Goal: Transaction & Acquisition: Purchase product/service

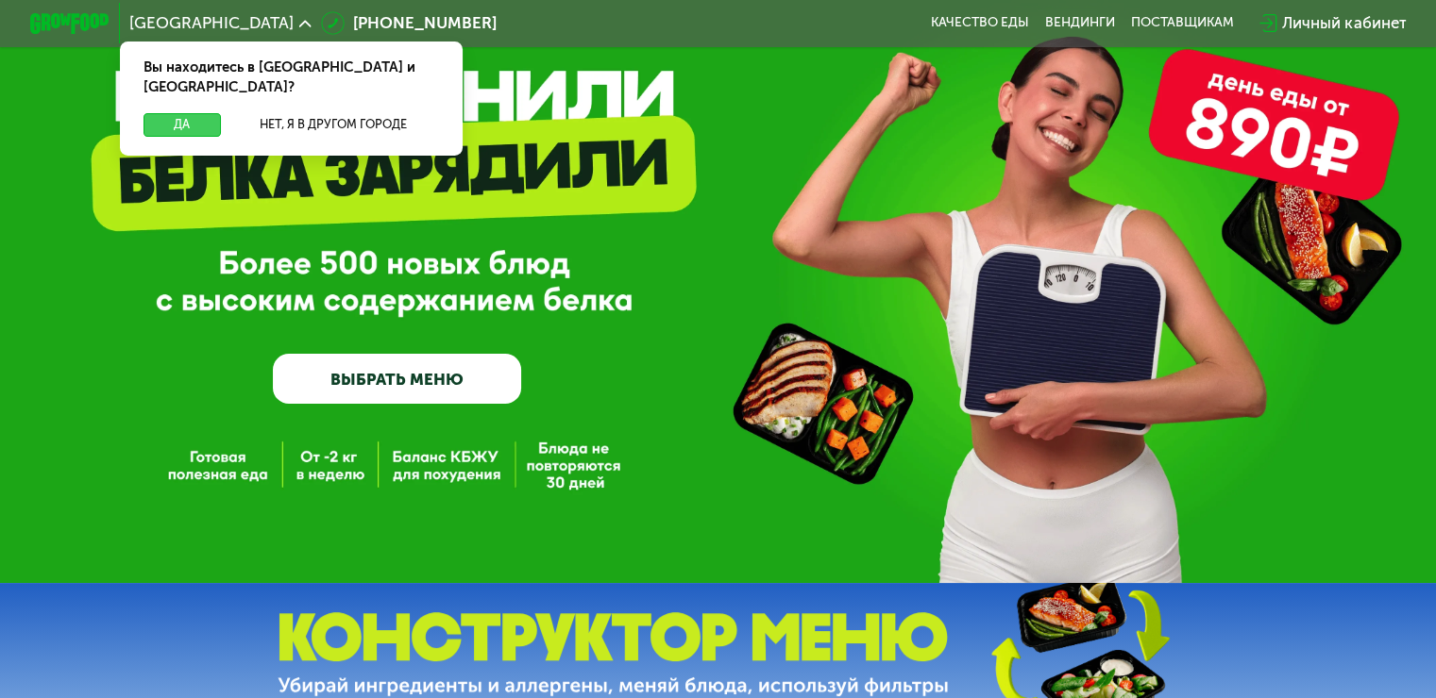
click at [191, 113] on button "Да" at bounding box center [181, 125] width 76 height 24
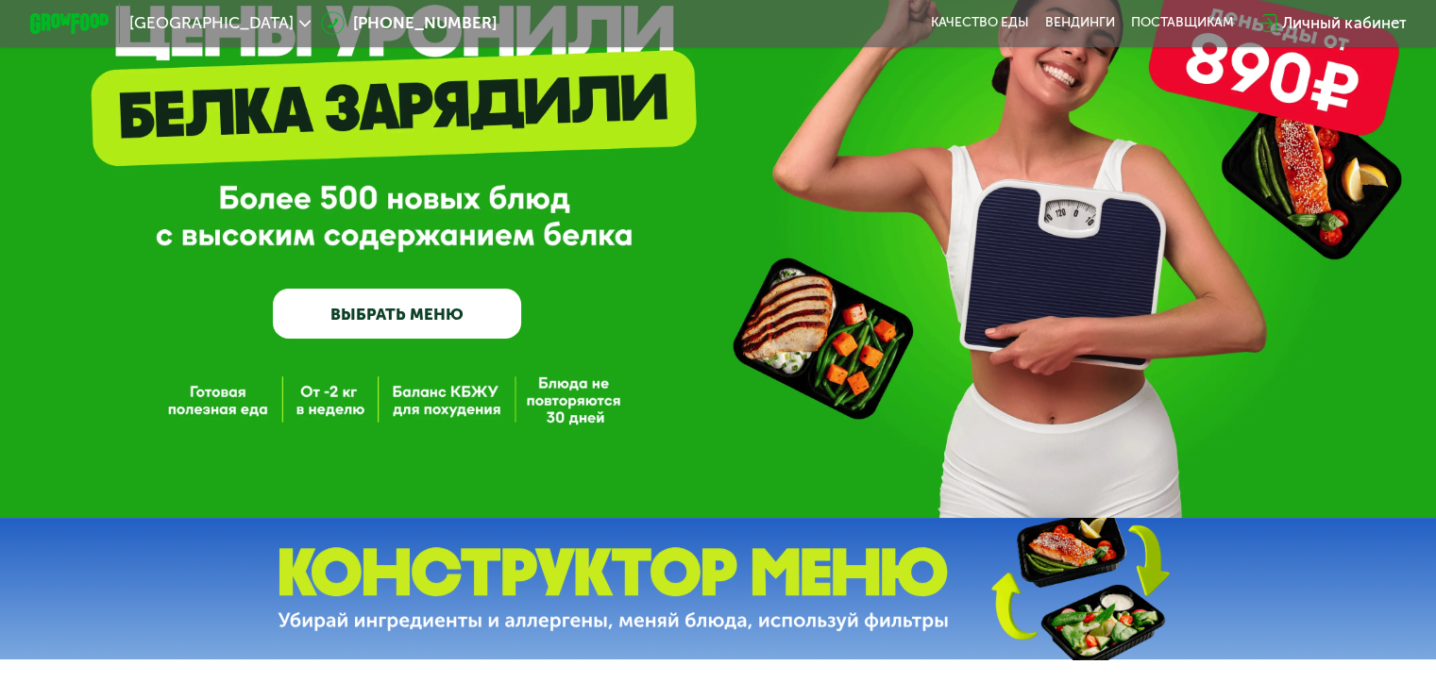
scroll to position [189, 0]
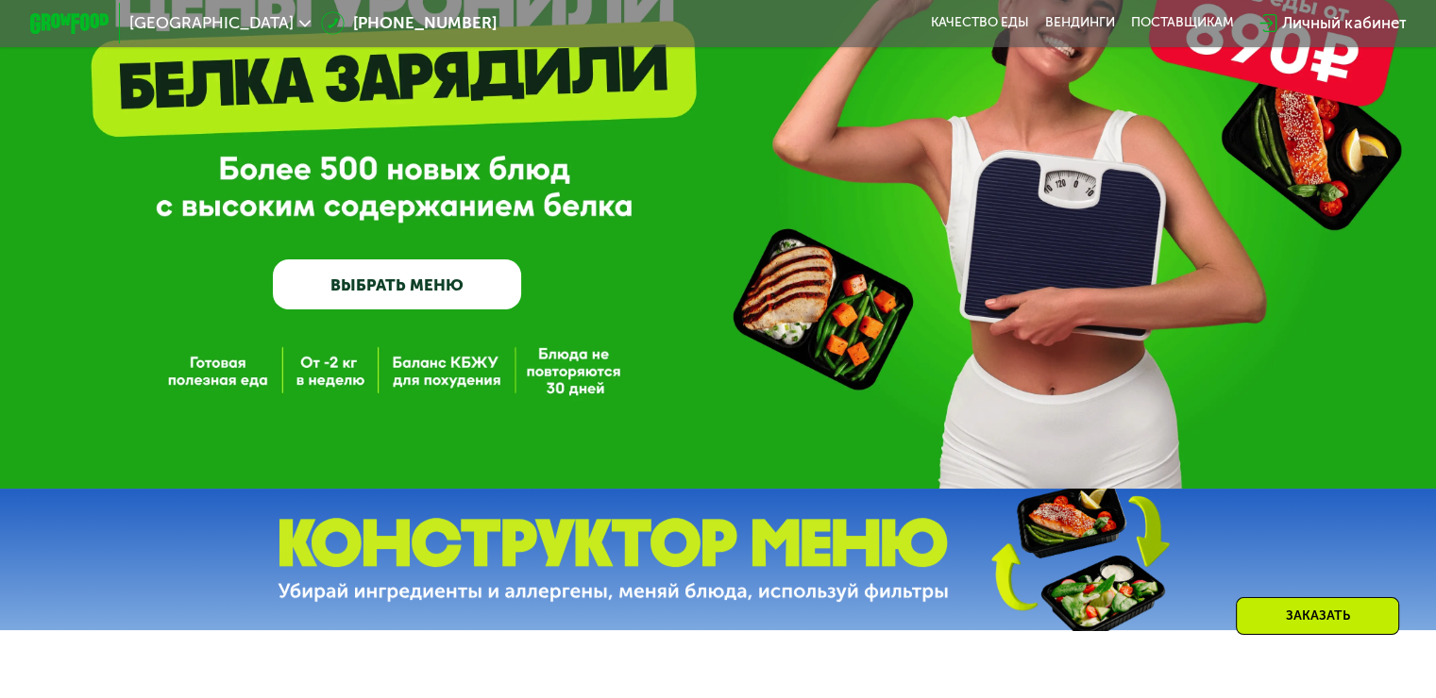
click at [445, 296] on link "ВЫБРАТЬ МЕНЮ" at bounding box center [397, 285] width 248 height 50
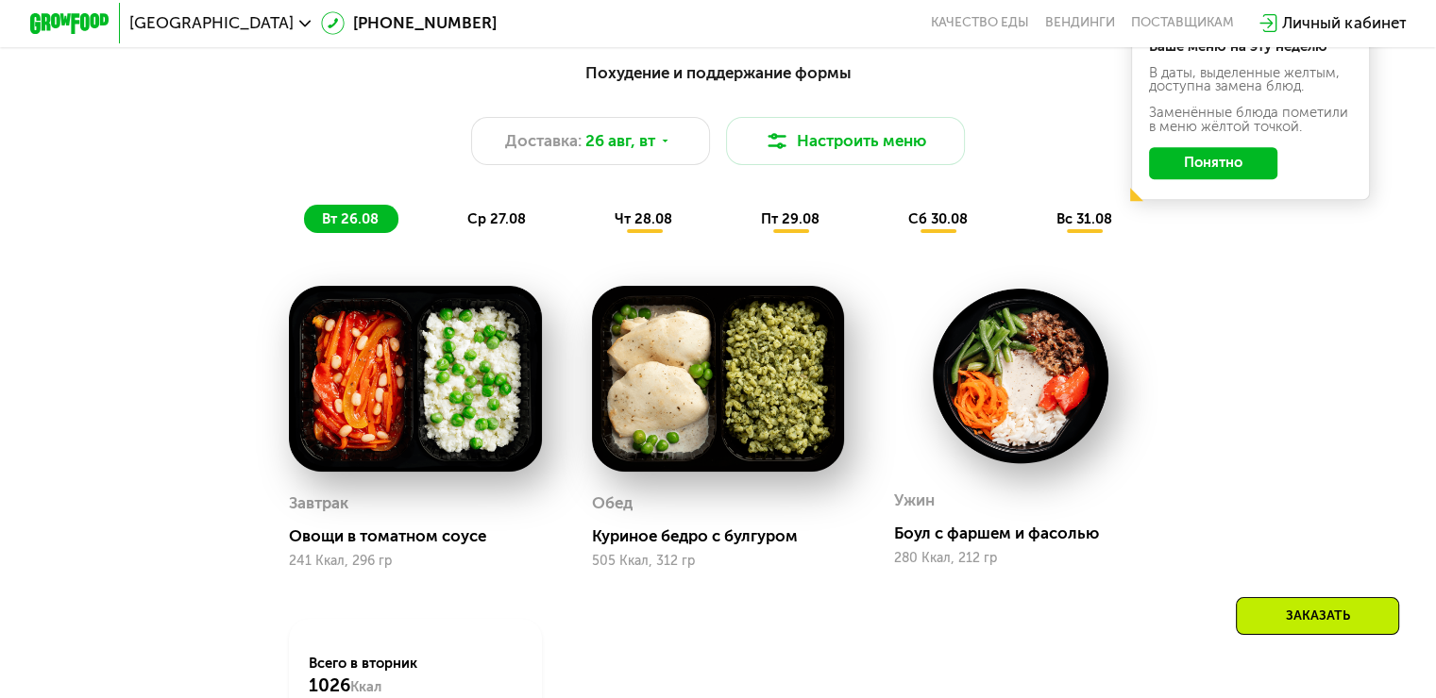
scroll to position [1038, 0]
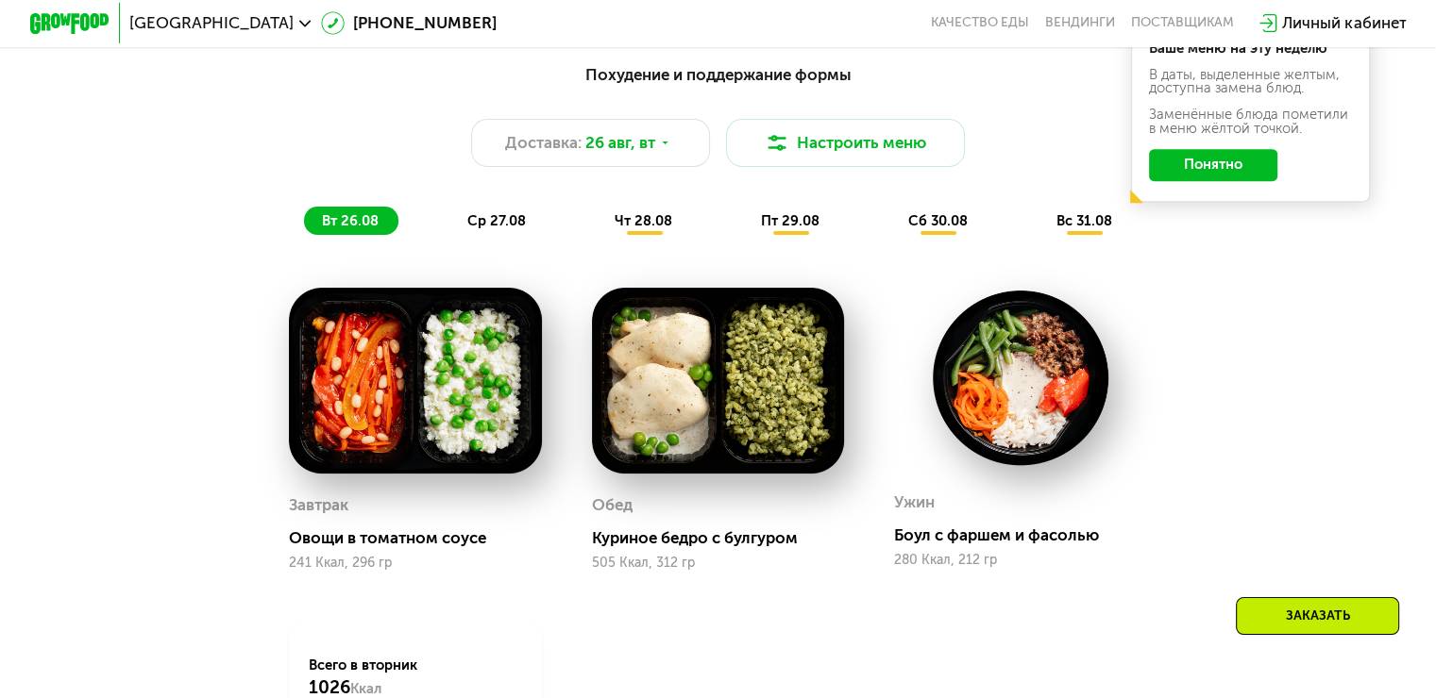
click at [492, 229] on span "ср 27.08" at bounding box center [496, 220] width 59 height 17
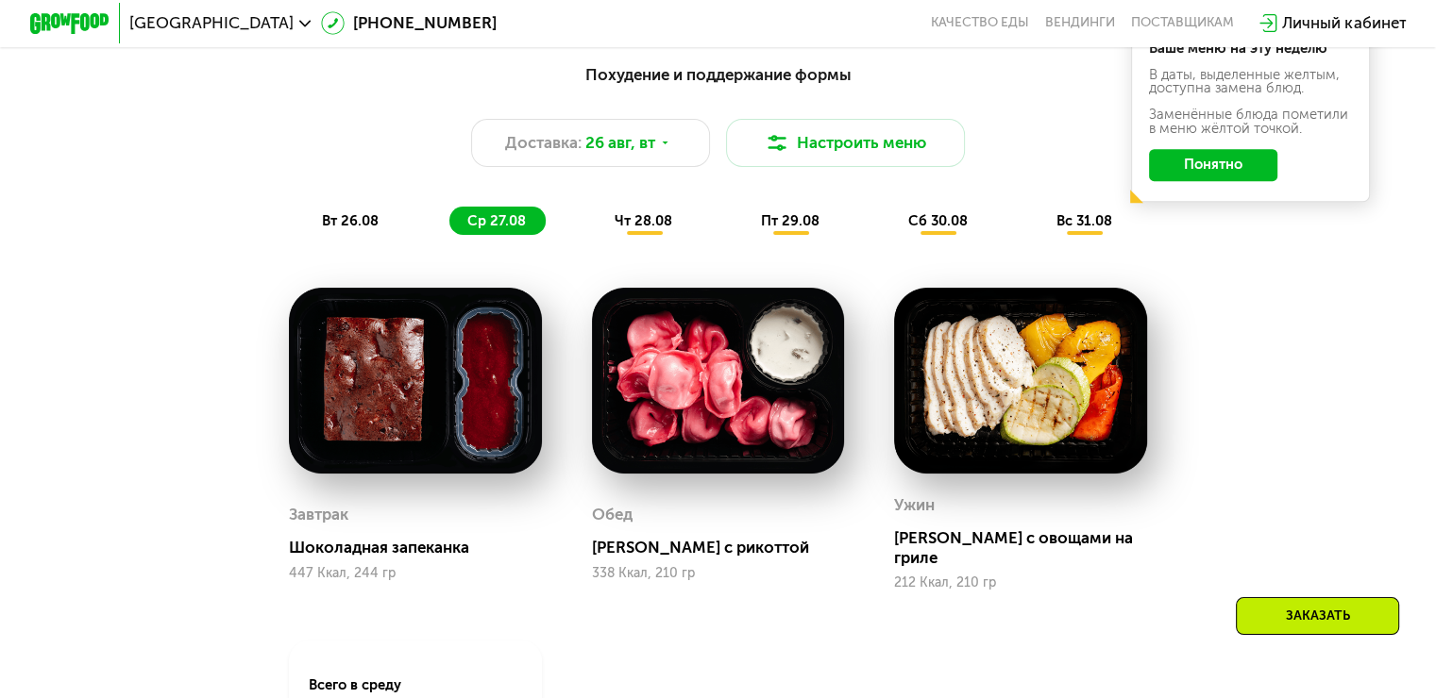
click at [743, 235] on div "чт 28.08" at bounding box center [791, 221] width 96 height 28
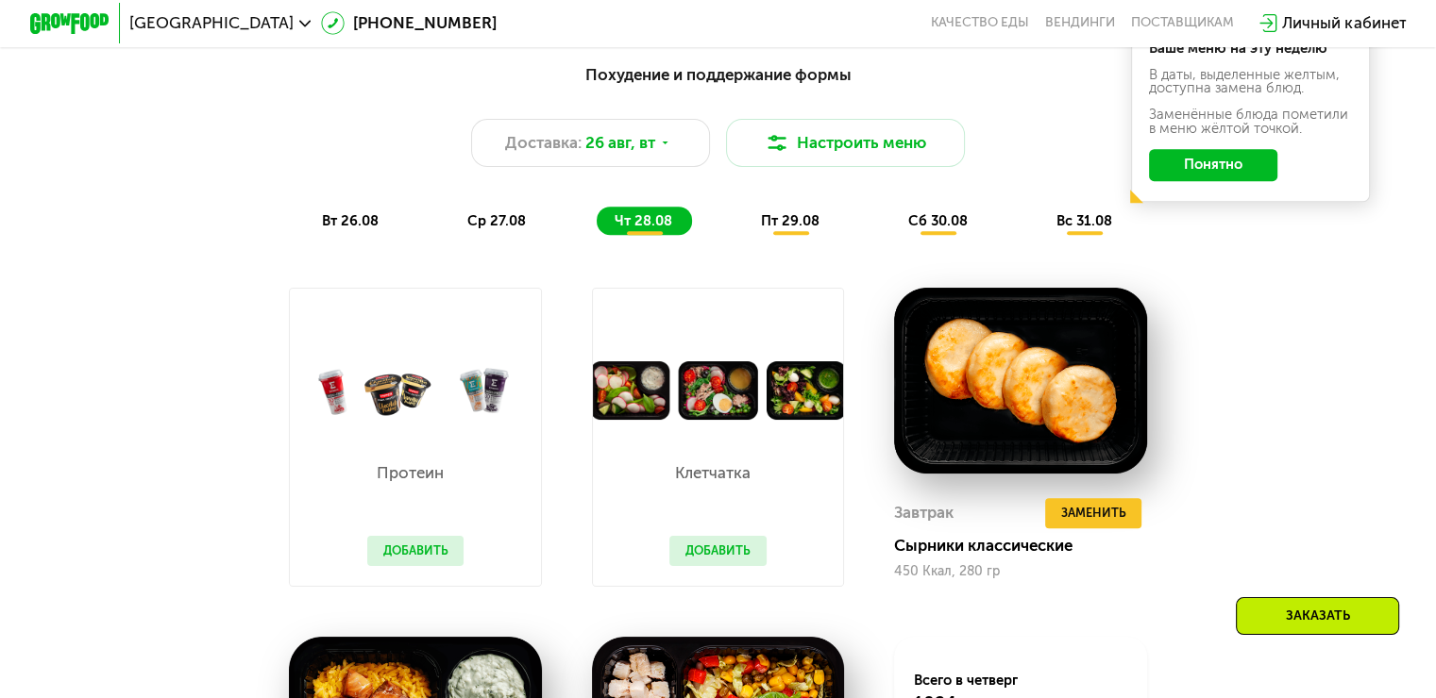
click at [808, 229] on span "пт 29.08" at bounding box center [790, 220] width 59 height 17
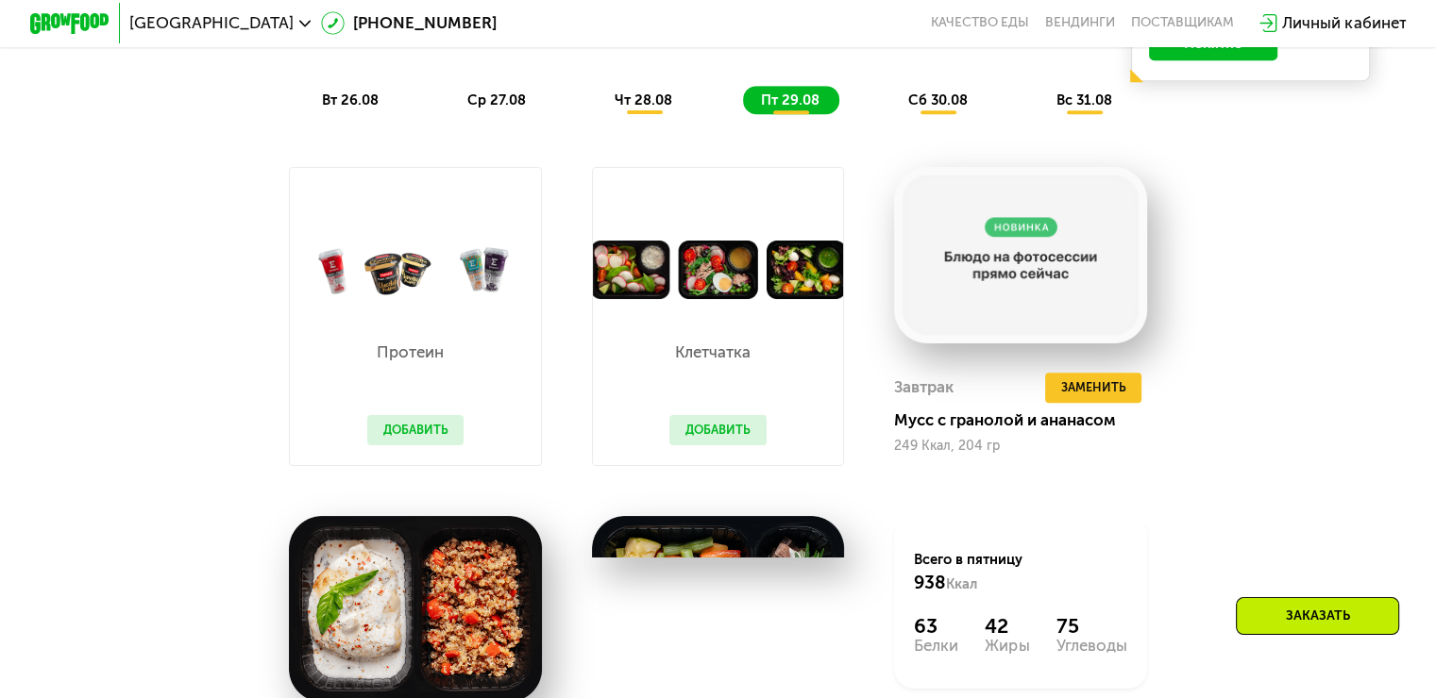
scroll to position [1133, 0]
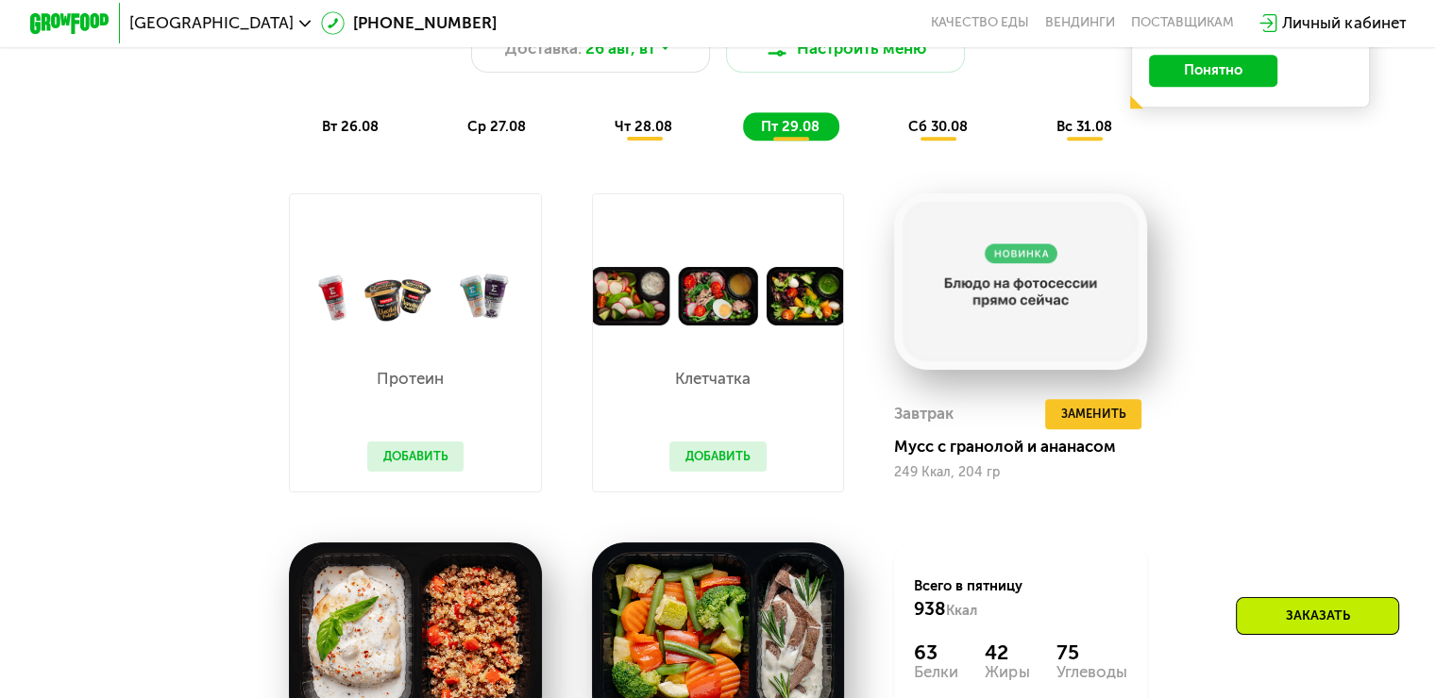
click at [1038, 141] on div "сб 30.08" at bounding box center [1084, 126] width 93 height 28
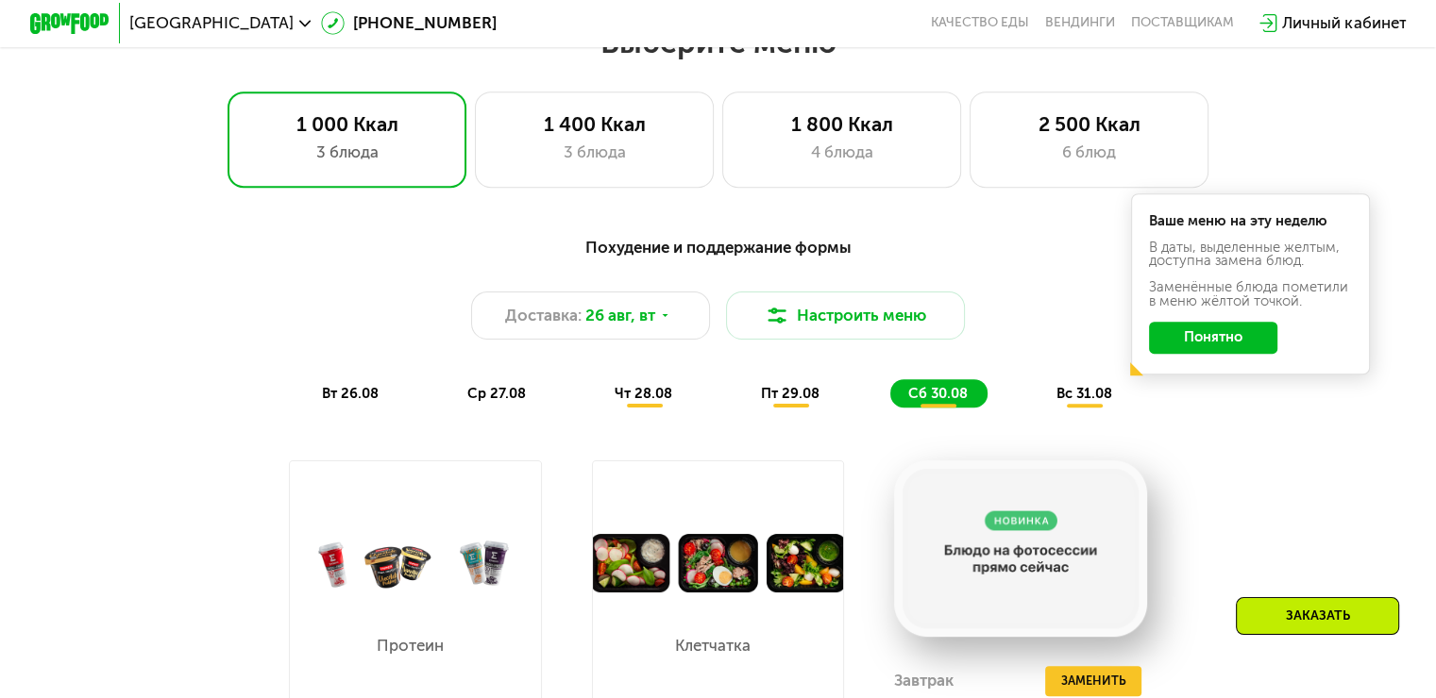
scroll to position [755, 0]
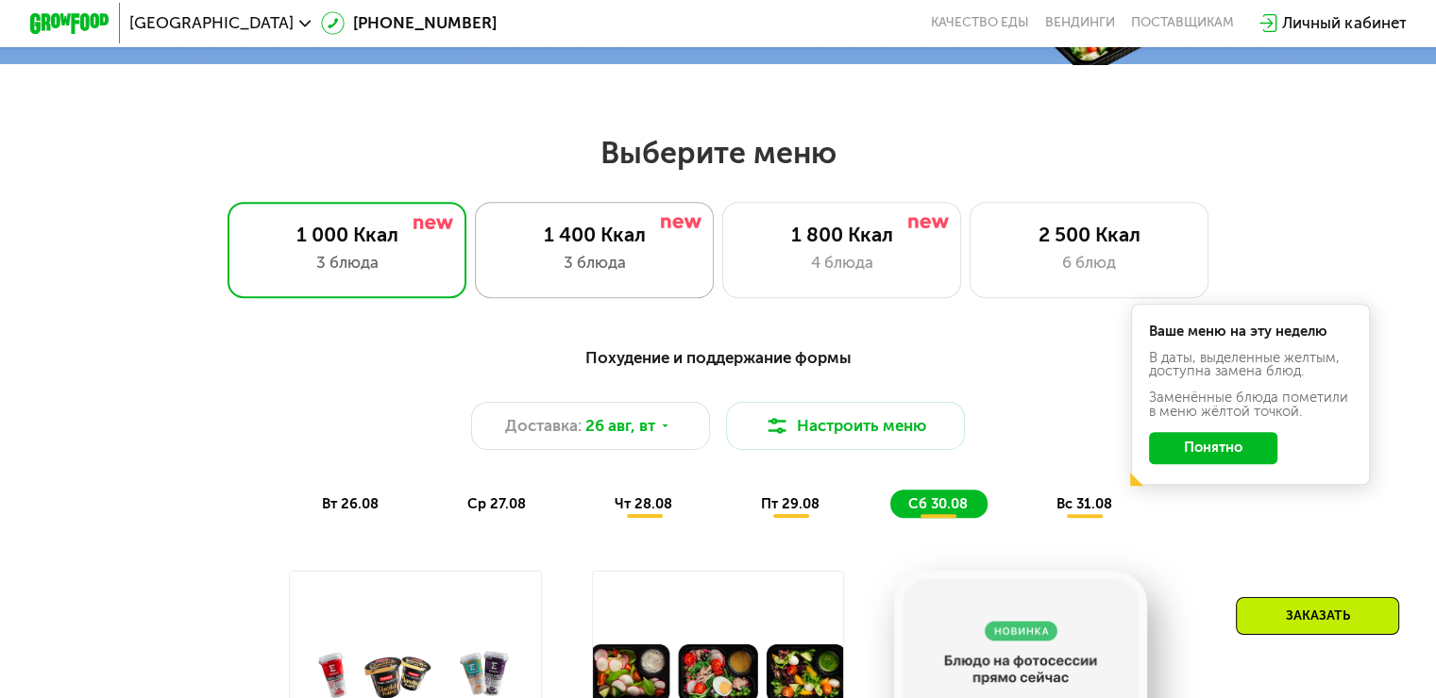
click at [722, 257] on div "1 400 Ккал 3 блюда" at bounding box center [842, 249] width 240 height 95
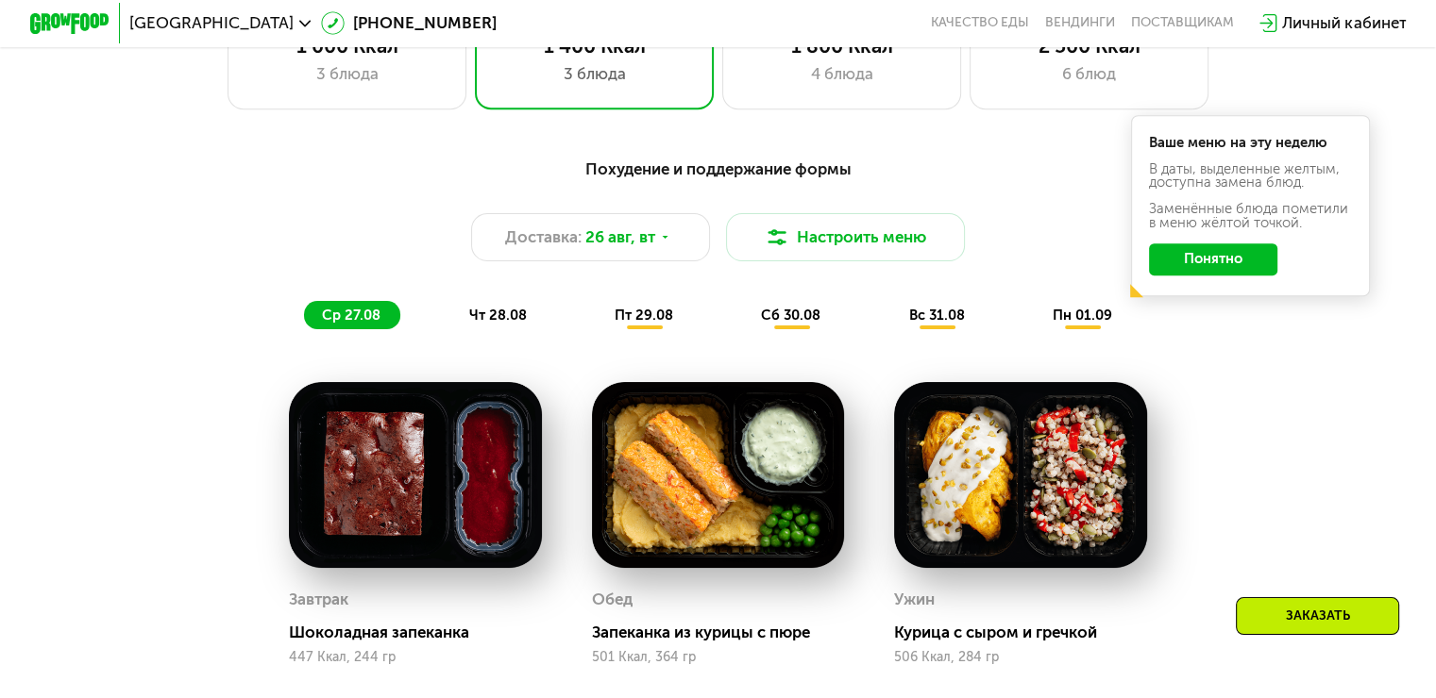
scroll to position [1038, 0]
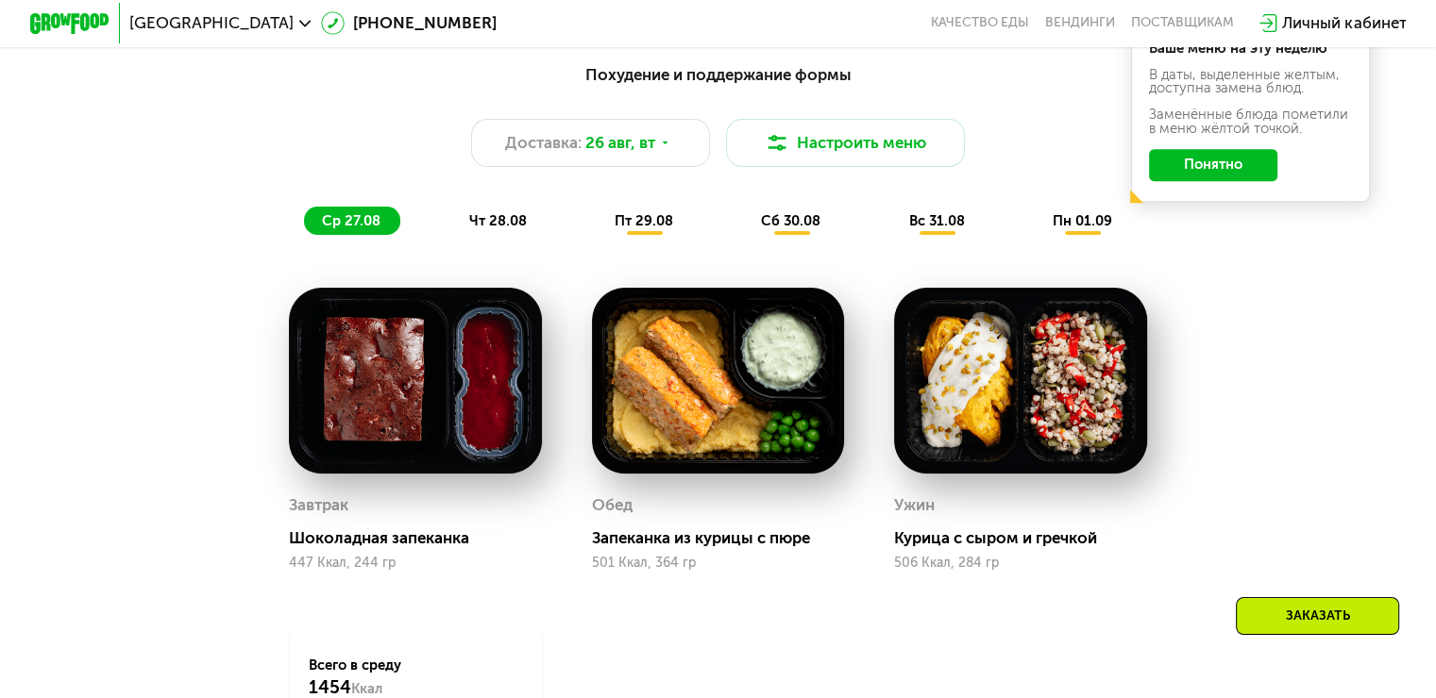
click at [596, 219] on div "чт 28.08" at bounding box center [644, 221] width 96 height 28
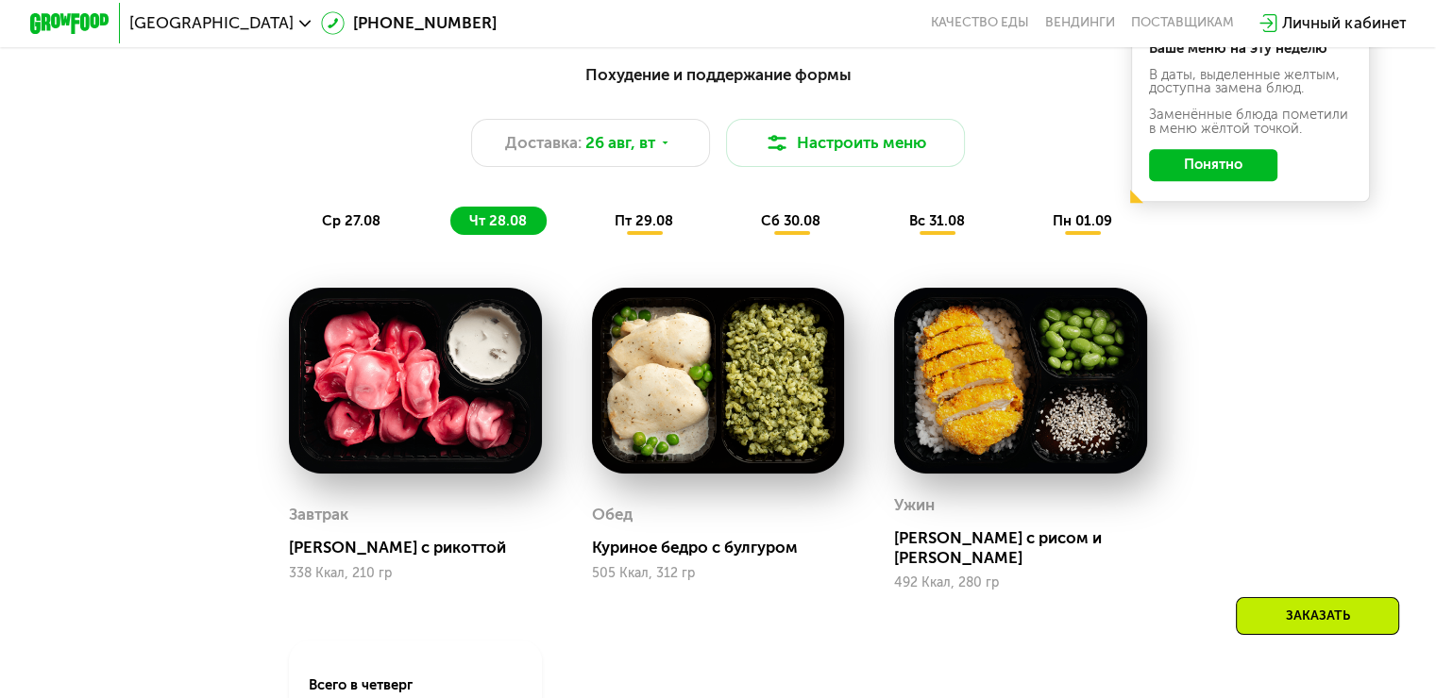
click at [647, 229] on span "пт 29.08" at bounding box center [643, 220] width 59 height 17
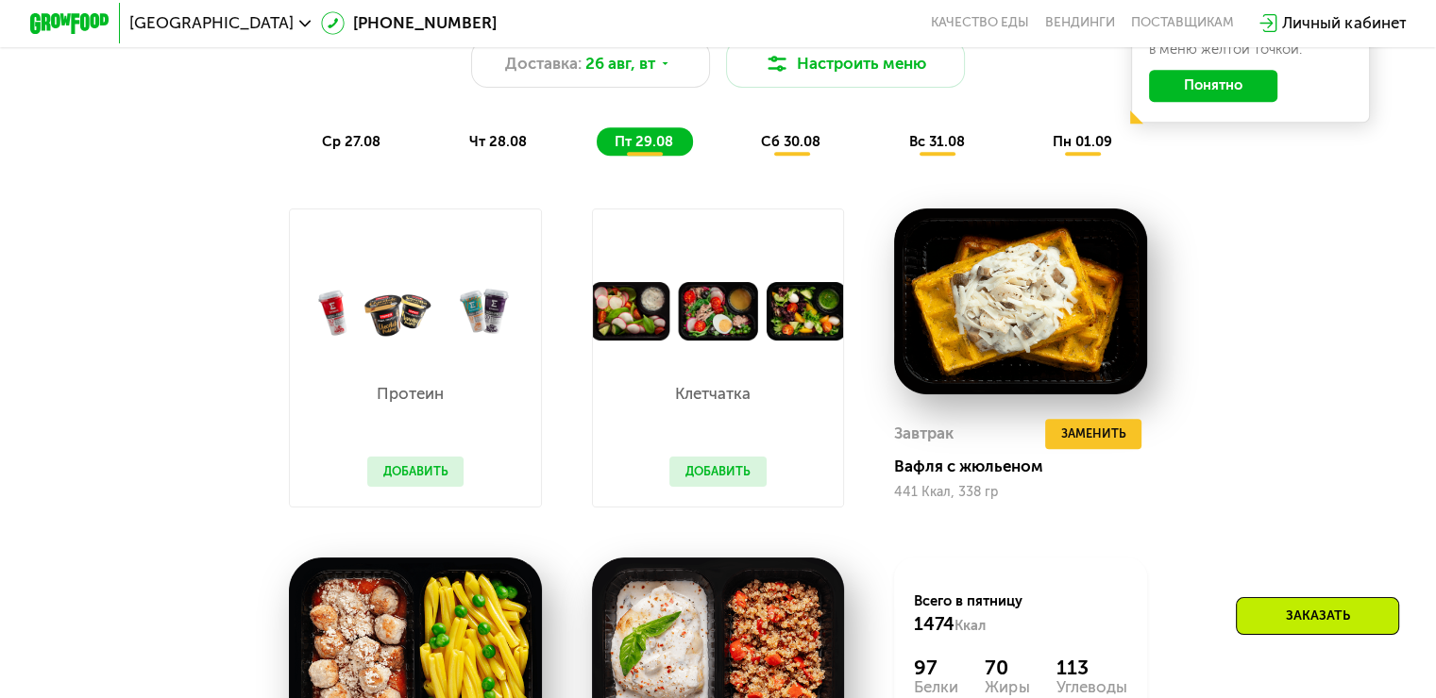
scroll to position [1227, 0]
